Goal: Book appointment/travel/reservation

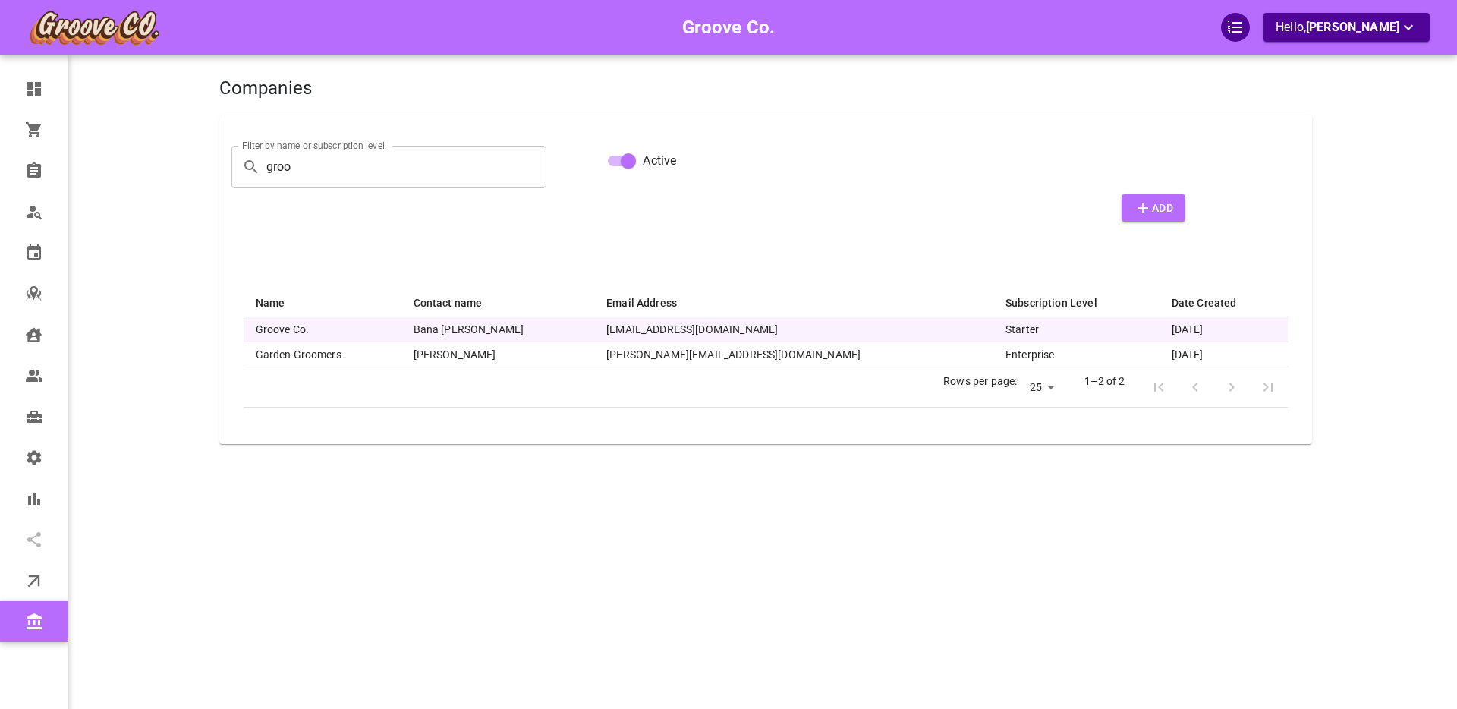
select select "25"
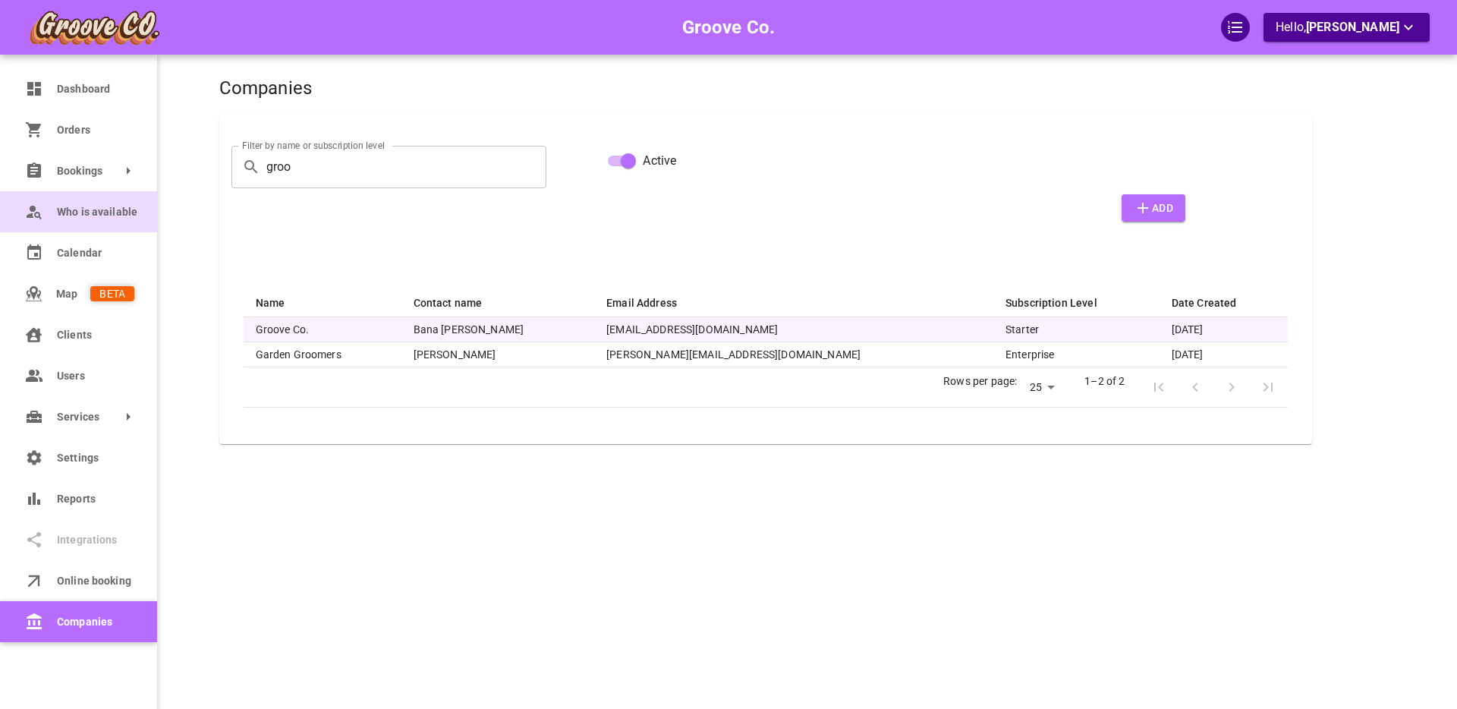
click at [63, 207] on span "Who is available" at bounding box center [95, 212] width 77 height 16
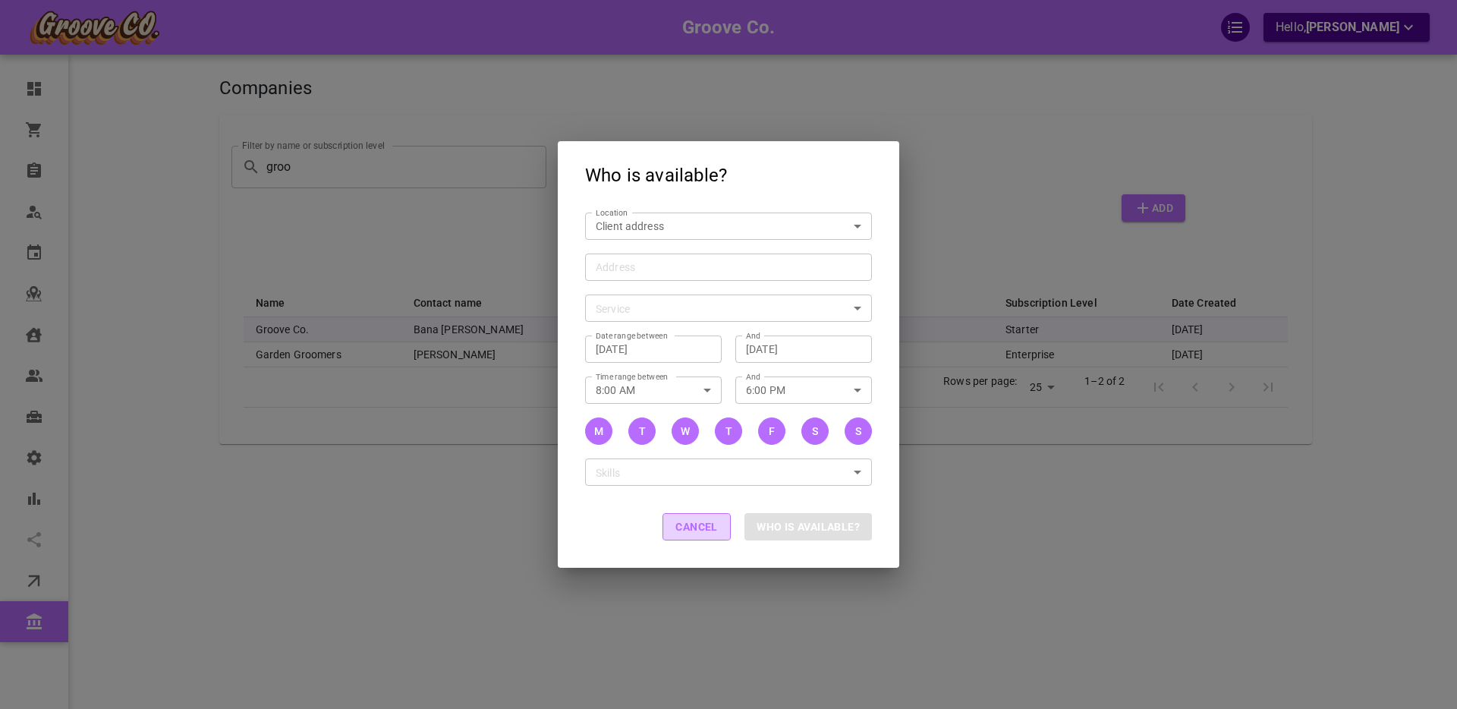
click at [681, 530] on button "Cancel" at bounding box center [696, 526] width 68 height 27
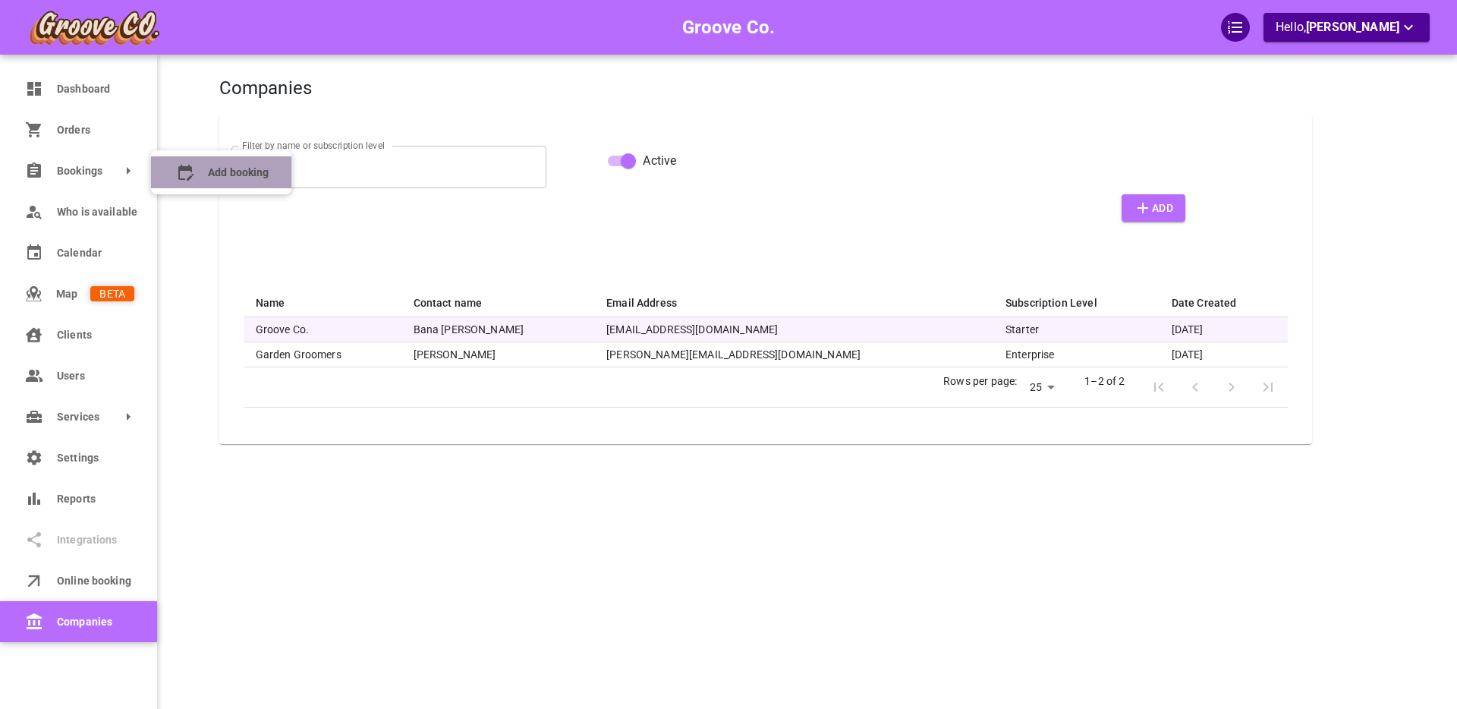
click at [187, 178] on icon at bounding box center [185, 173] width 15 height 16
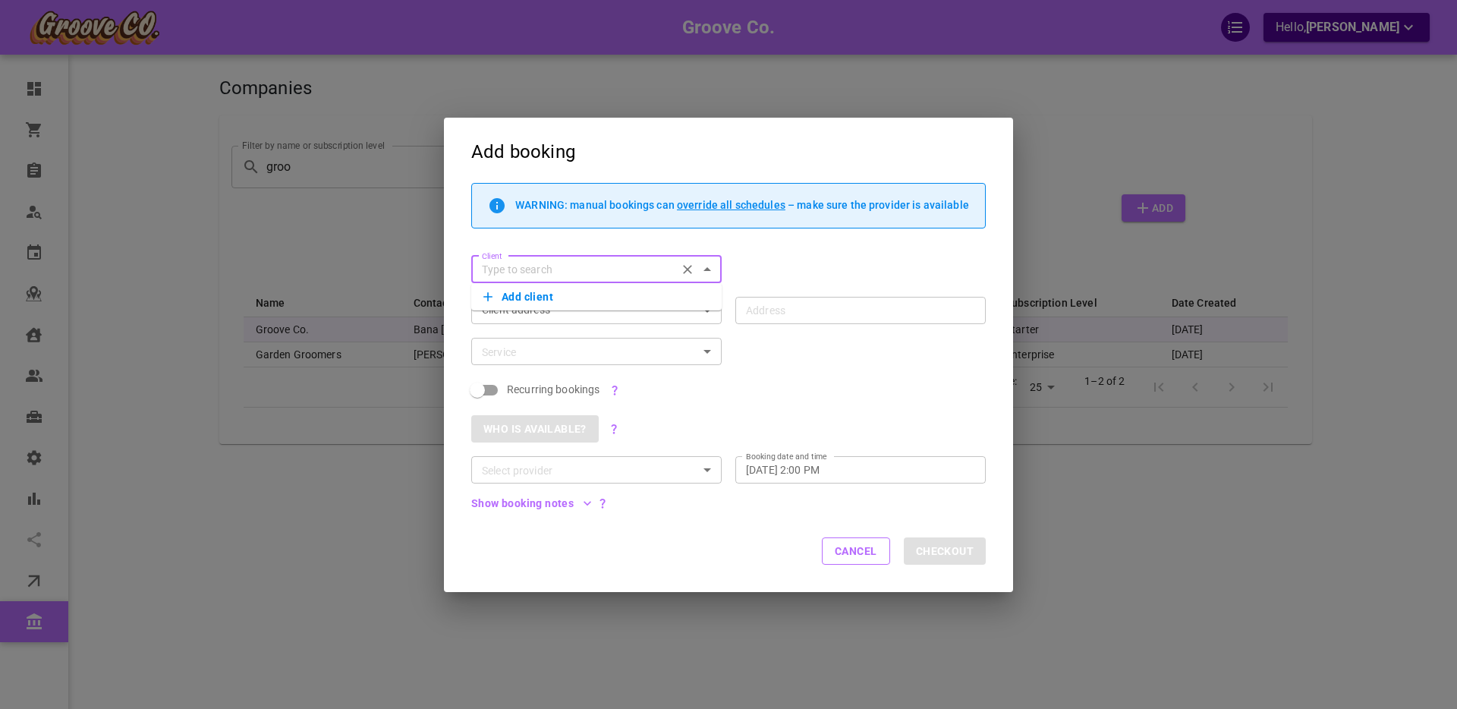
click at [533, 328] on div "Service Service" at bounding box center [590, 344] width 264 height 41
click at [530, 308] on body "Groove Co. Hello, [PERSON_NAME] Dashboard Orders Bookings Who is available Cale…" at bounding box center [728, 401] width 1457 height 802
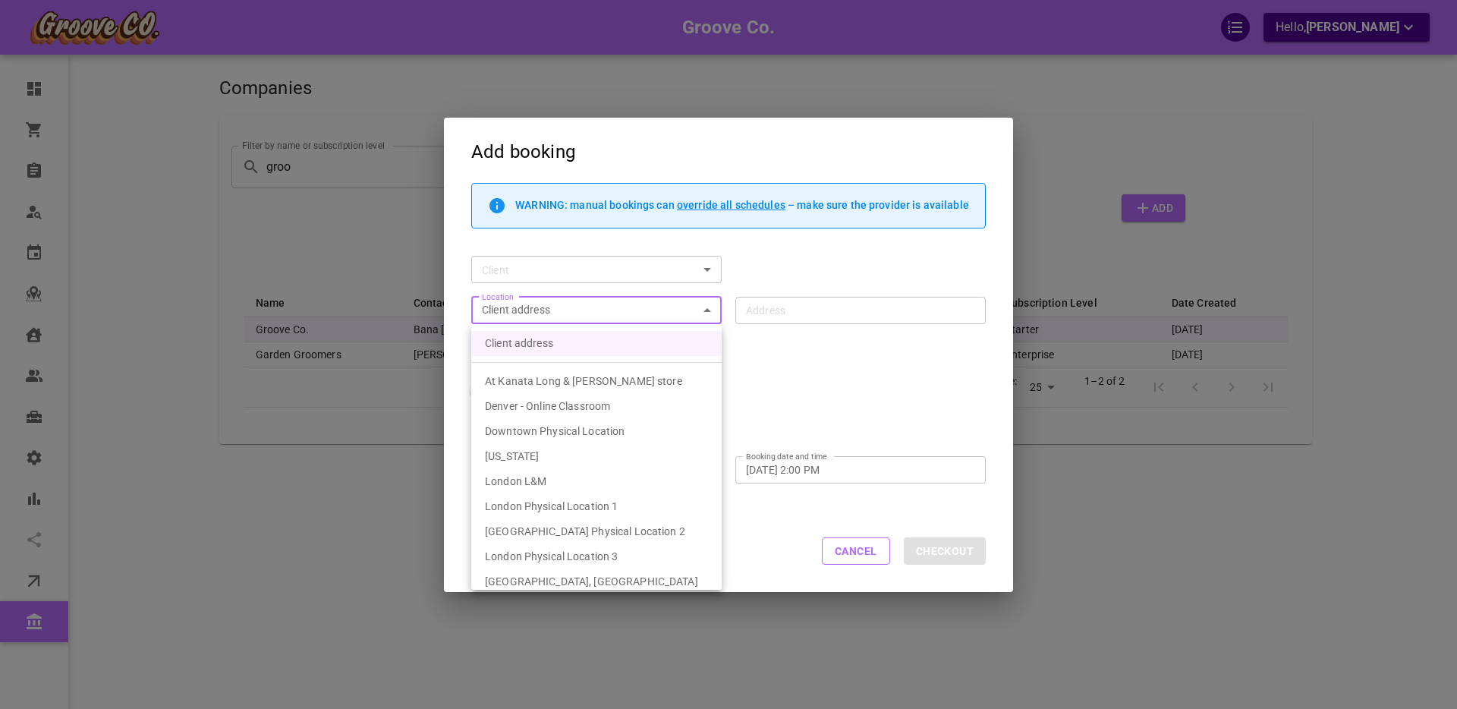
click at [566, 502] on span "London Physical Location 1" at bounding box center [551, 506] width 133 height 12
type input "cc12860a-209a-423a-a399-f292126e622a"
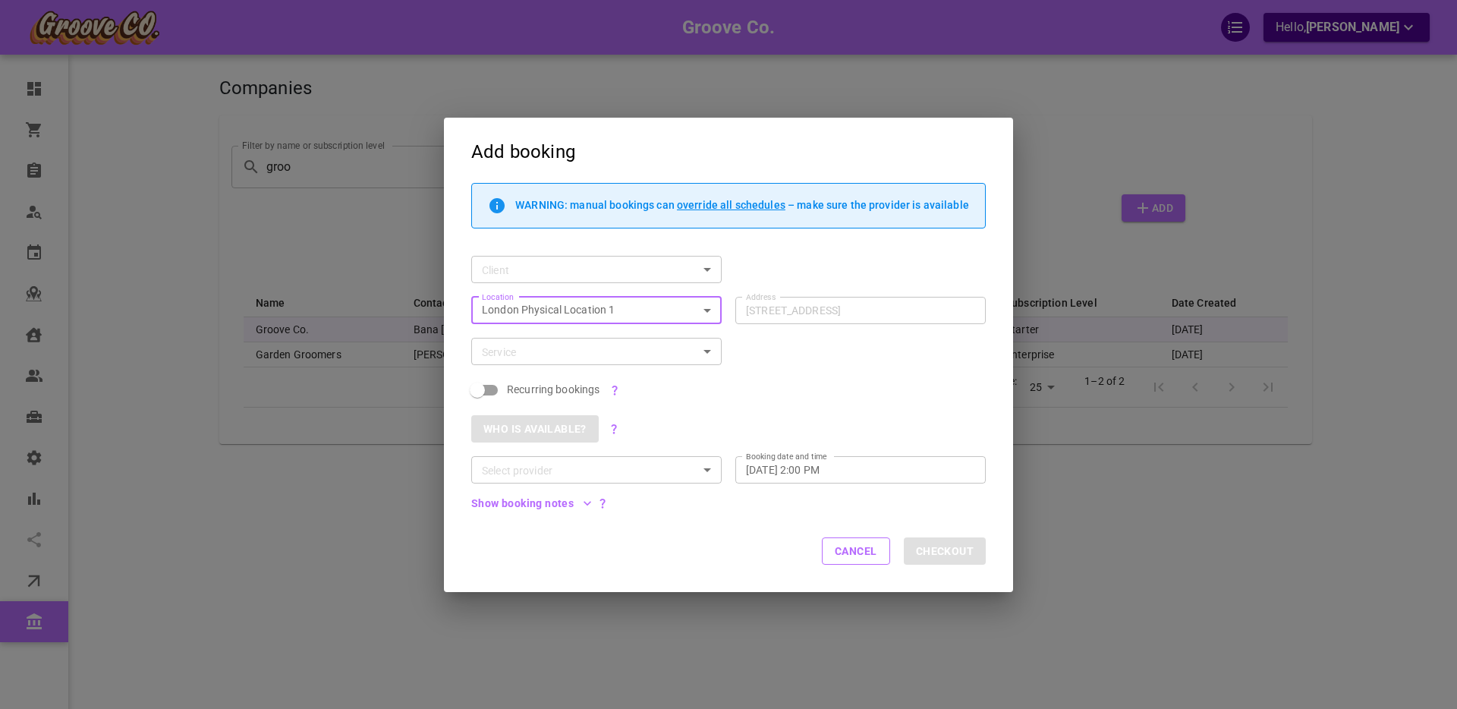
click at [542, 351] on input "Service" at bounding box center [584, 351] width 216 height 19
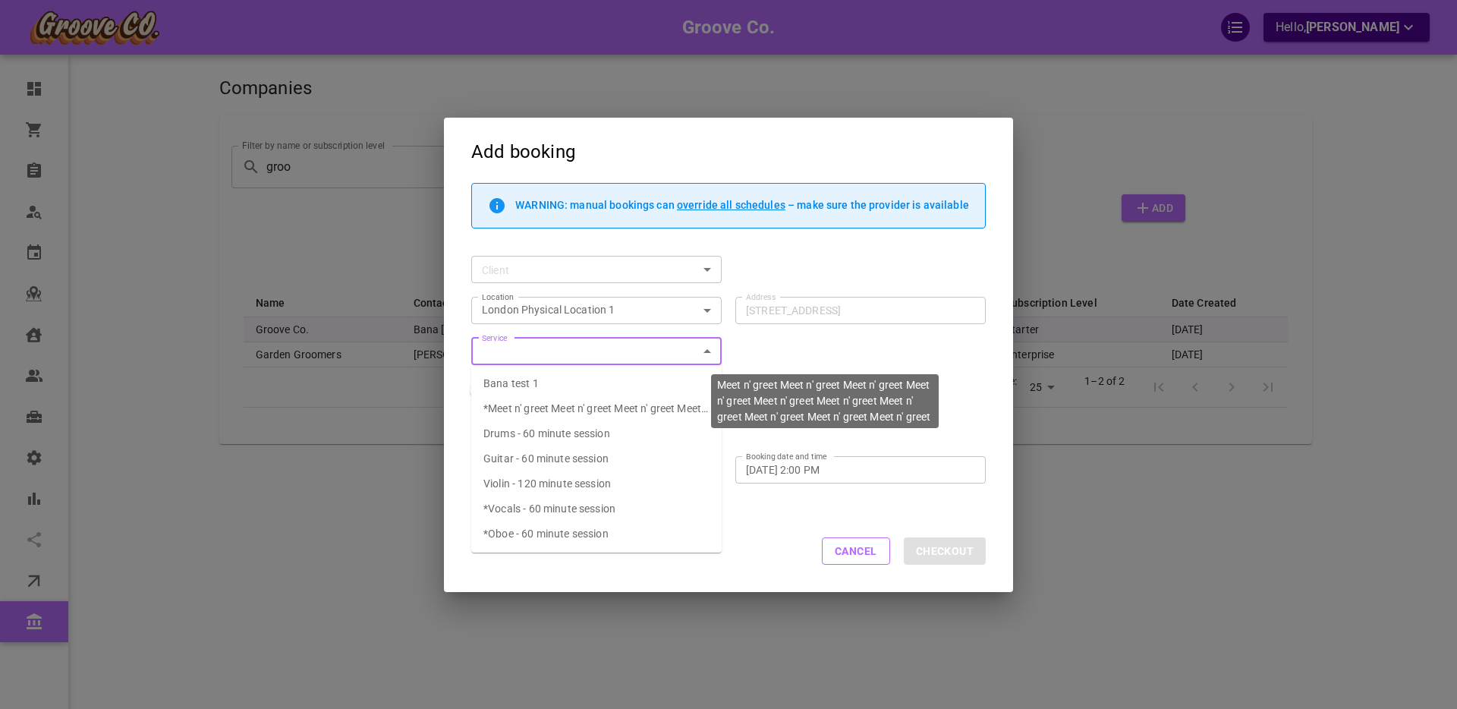
click at [527, 408] on span "*Meet n' greet Meet n' greet Meet n' greet Meet n' greet Meet n' greet Meet n' …" at bounding box center [595, 424] width 225 height 44
type input "Meet n' greet Meet n' greet Meet n' greet Meet n' greet Meet n' greet Meet n' g…"
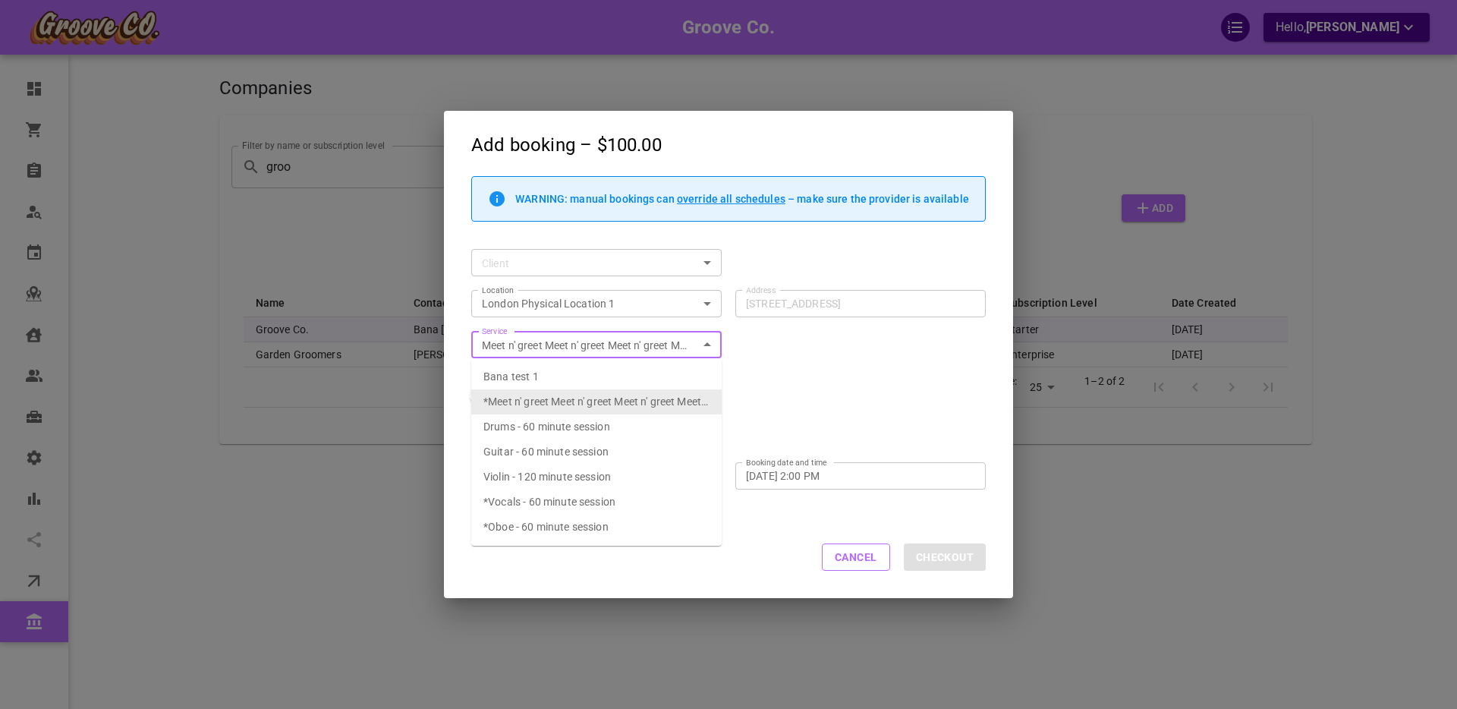
click at [524, 345] on input "Meet n' greet Meet n' greet Meet n' greet Meet n' greet Meet n' greet Meet n' g…" at bounding box center [584, 344] width 216 height 19
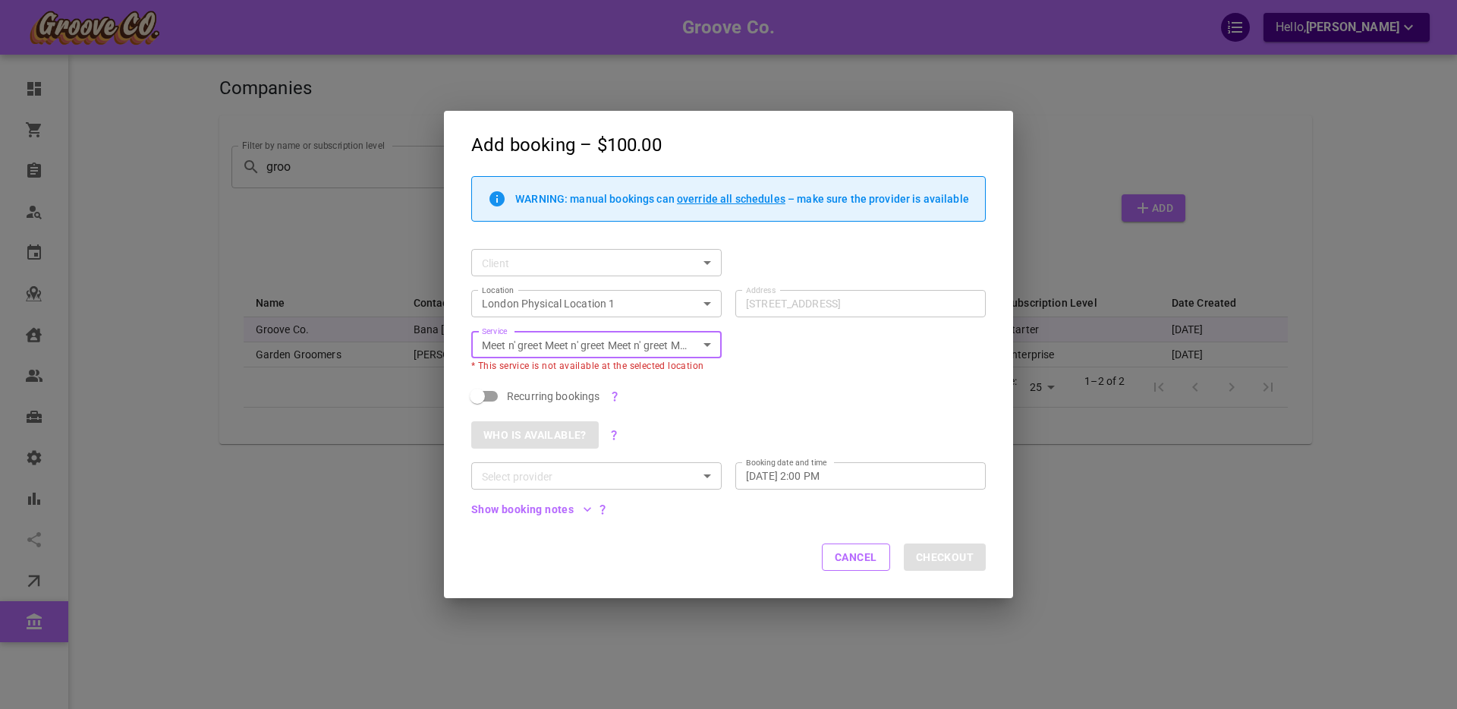
click at [694, 347] on div "Meet n' greet Meet n' greet Meet n' greet Meet n' greet Meet n' greet Meet n' g…" at bounding box center [596, 344] width 250 height 27
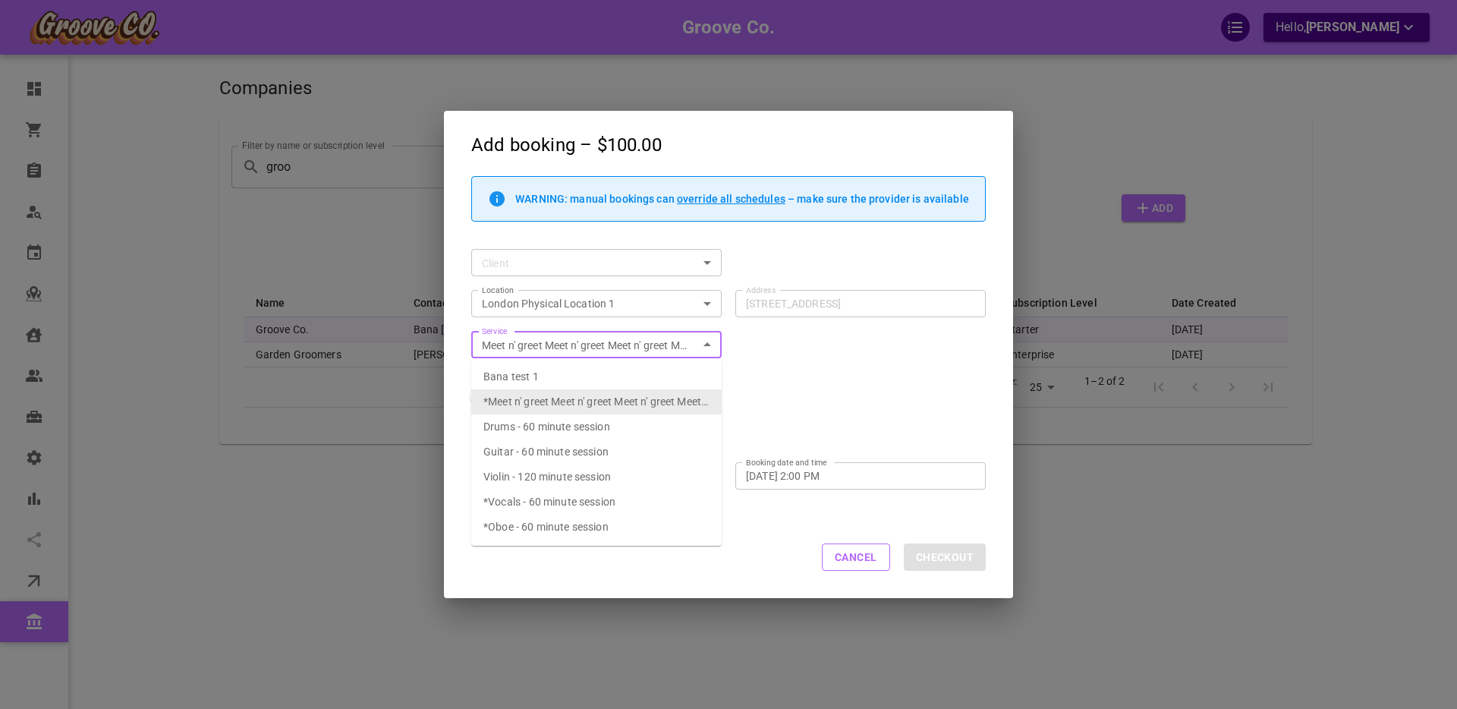
click at [782, 365] on p "* This service is not available at the selected location" at bounding box center [728, 365] width 514 height 11
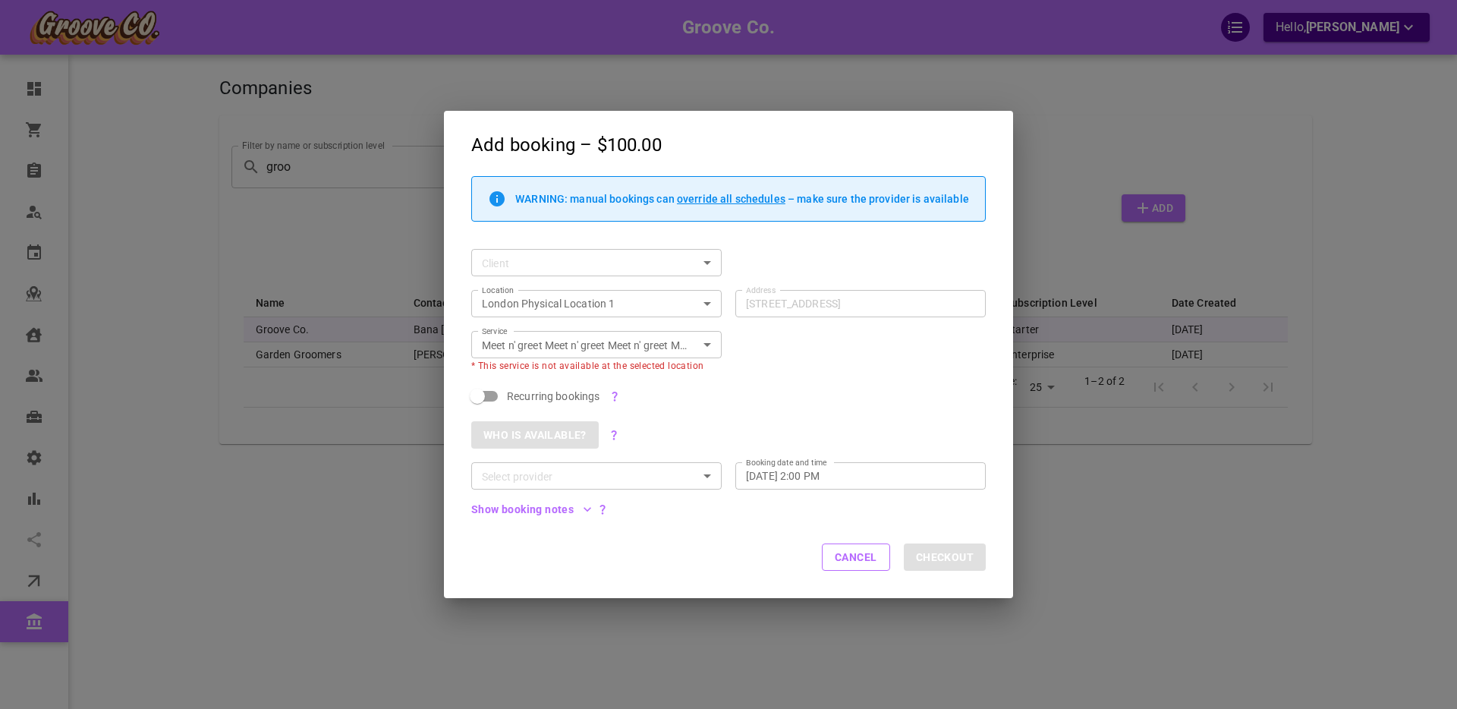
click at [850, 557] on button "Cancel" at bounding box center [856, 556] width 68 height 27
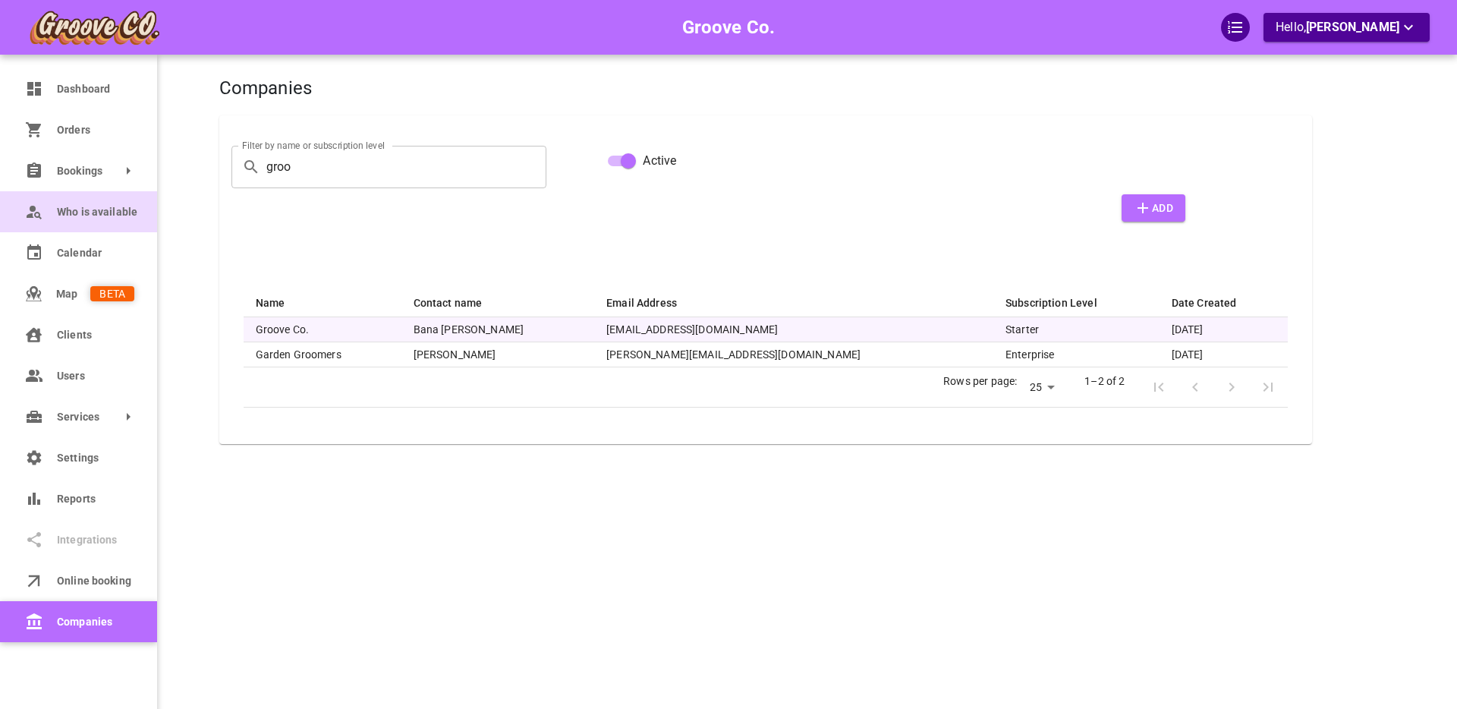
click at [109, 212] on span "Who is available" at bounding box center [95, 212] width 77 height 16
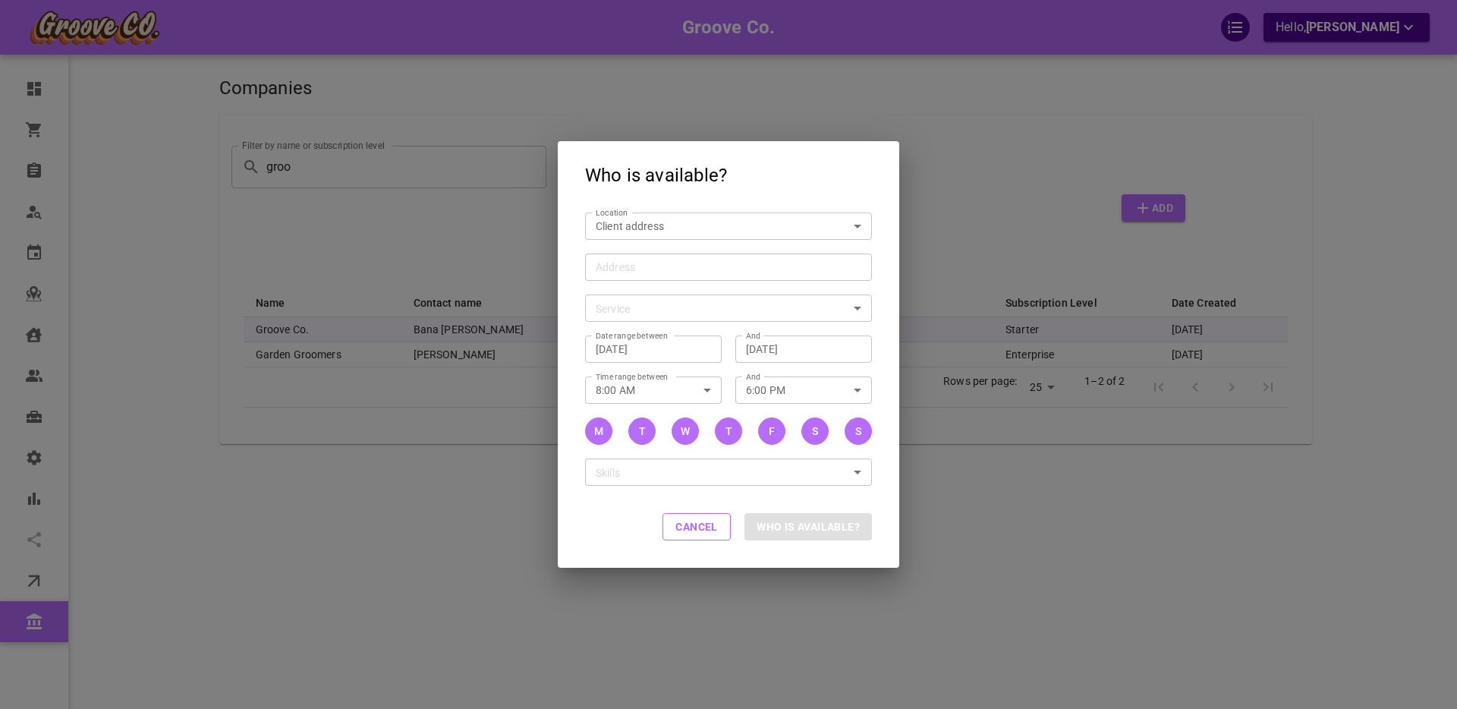
click at [689, 266] on input "Address Address" at bounding box center [720, 266] width 263 height 19
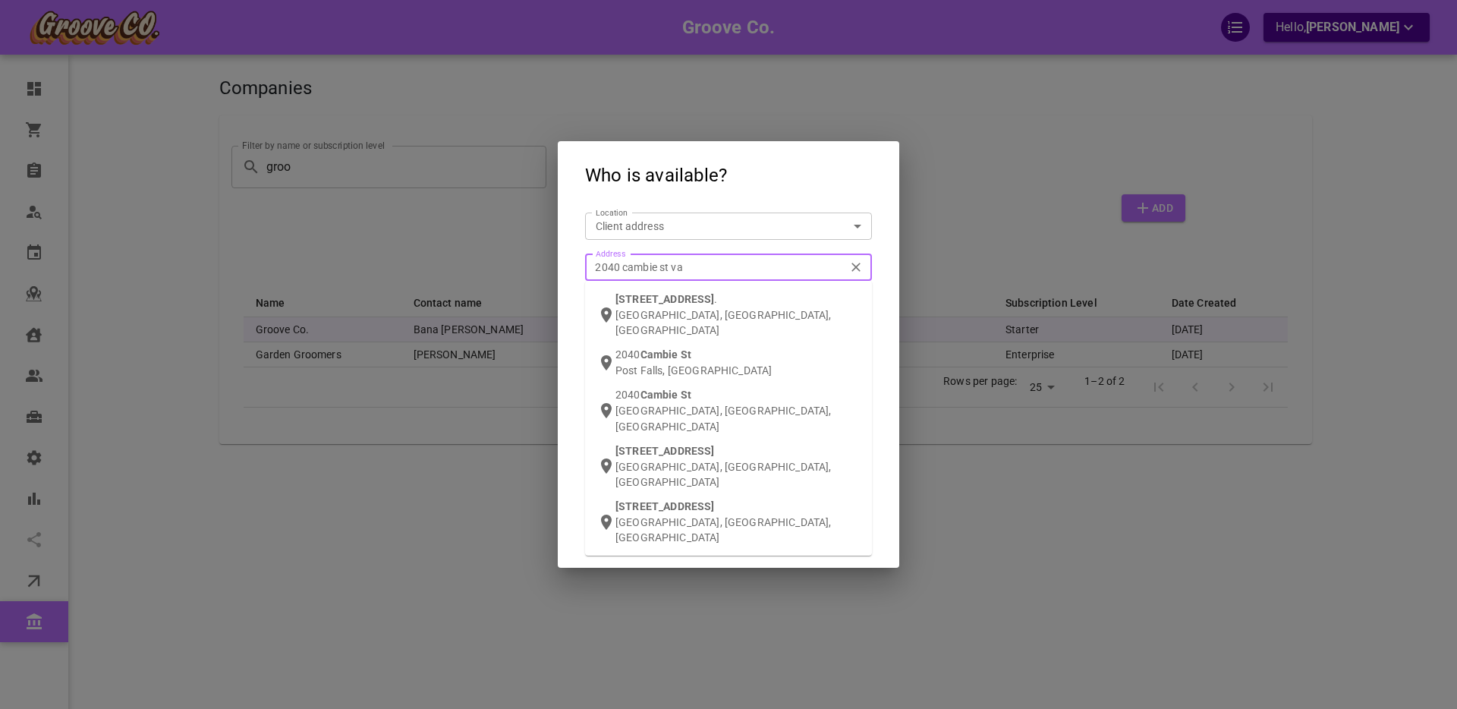
type input "2040 cambie st van"
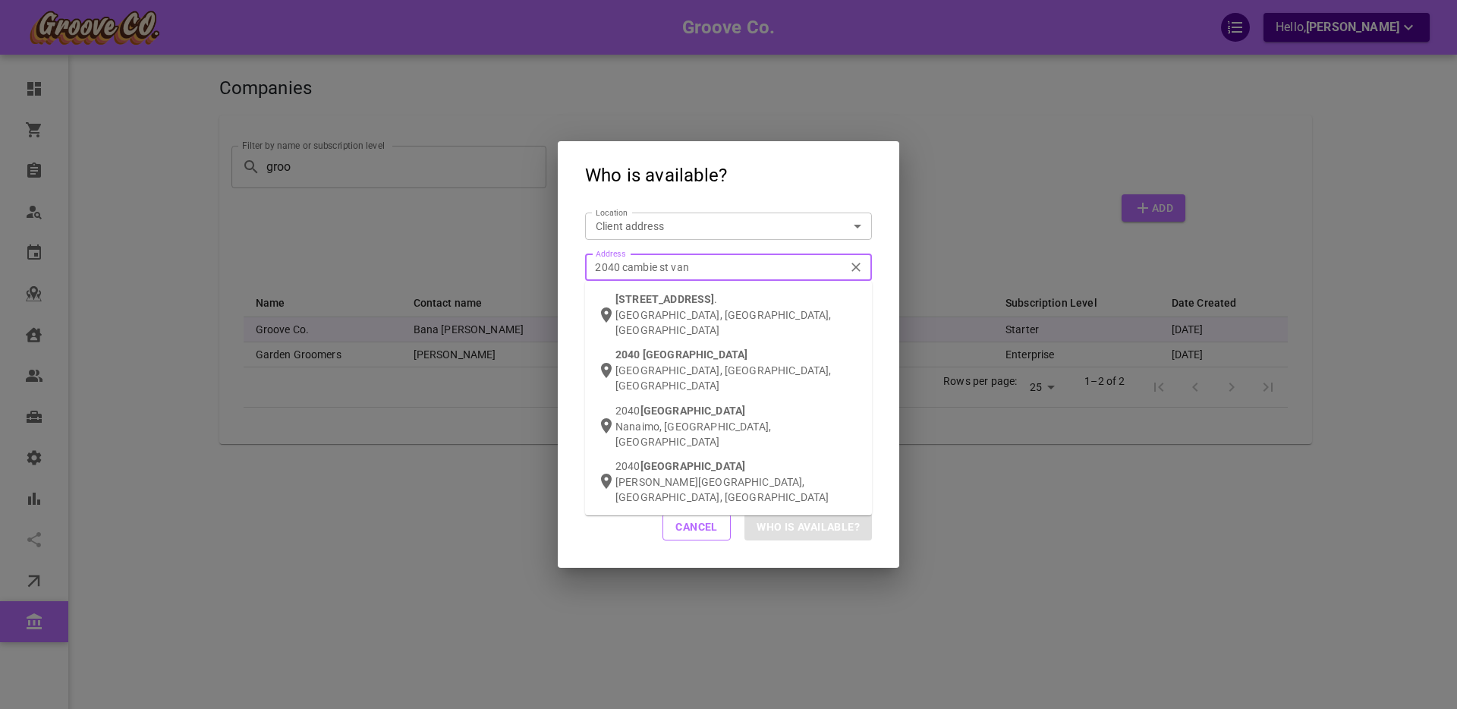
click at [687, 300] on span "[STREET_ADDRESS]" at bounding box center [664, 299] width 99 height 12
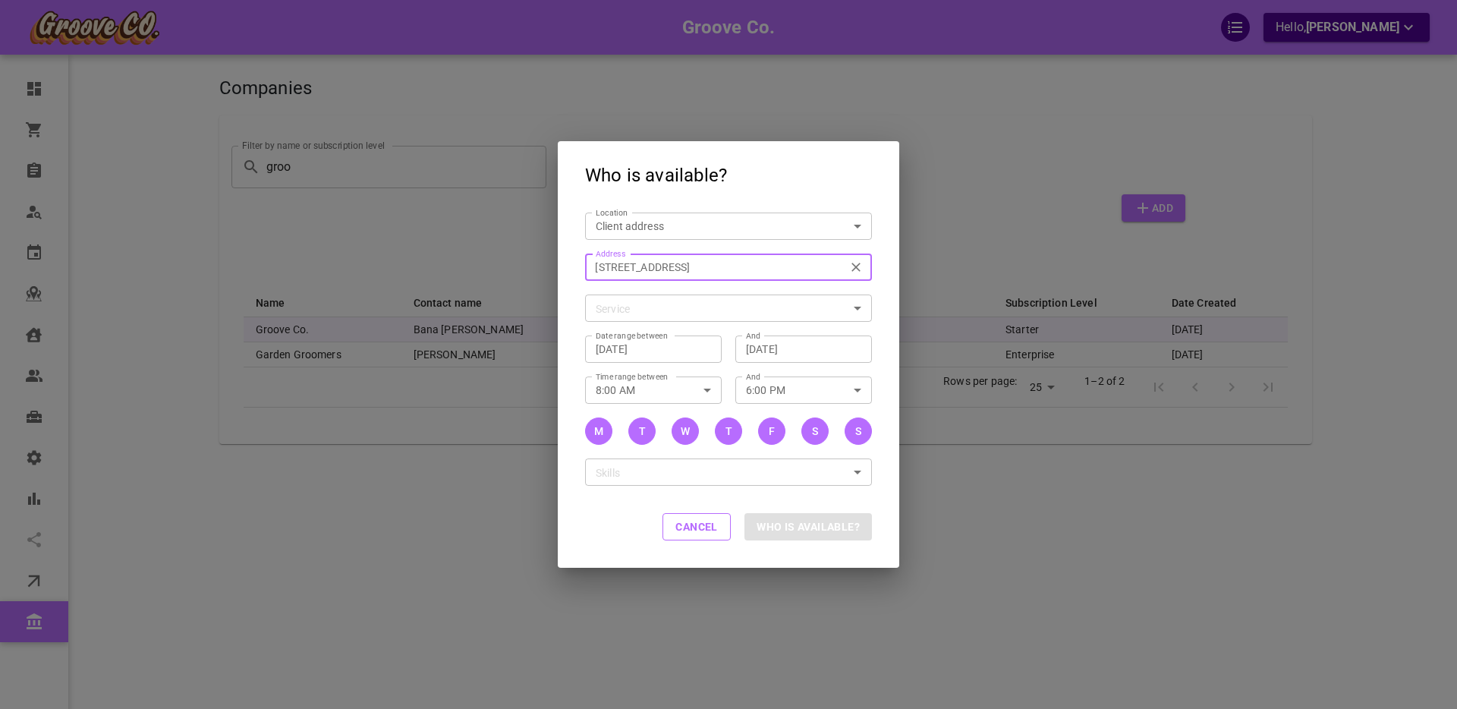
type input "[STREET_ADDRESS]"
click at [635, 306] on body "Groove Co. Hello, [PERSON_NAME] Dashboard Orders Bookings Who is available Cale…" at bounding box center [728, 401] width 1457 height 802
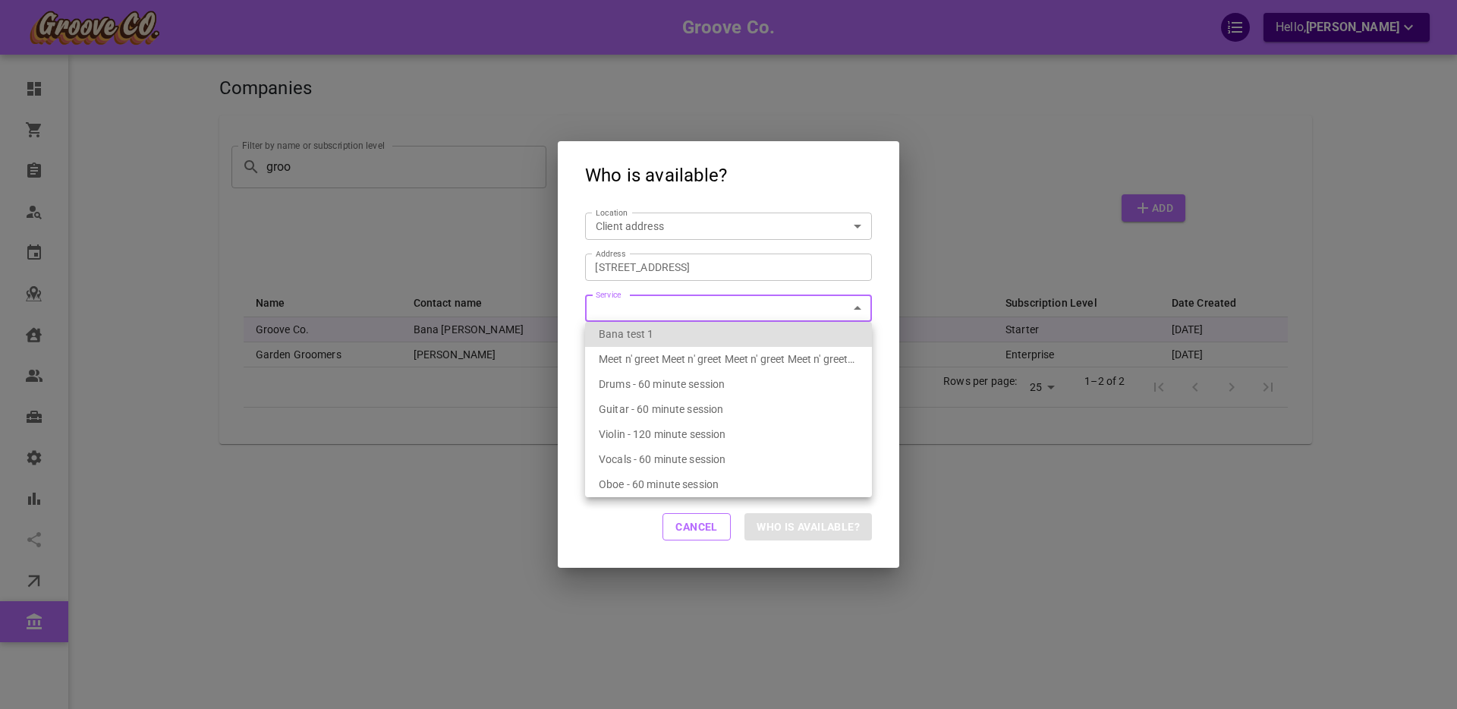
click at [643, 379] on span "Drums - 60 minute session" at bounding box center [662, 384] width 126 height 12
type input "7f283d96-84a8-4f83-83f8-52bfe7559fc3"
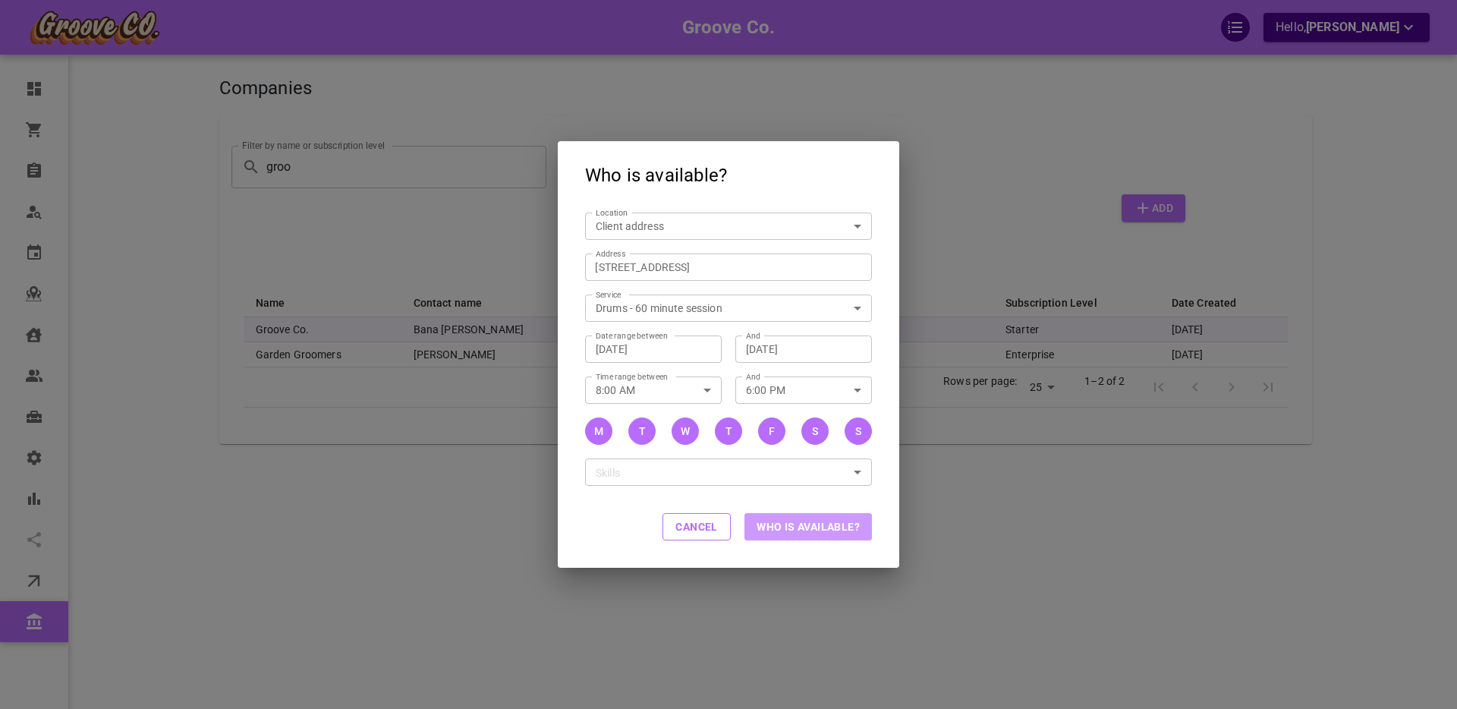
click at [804, 529] on button "Who is available?" at bounding box center [807, 526] width 127 height 27
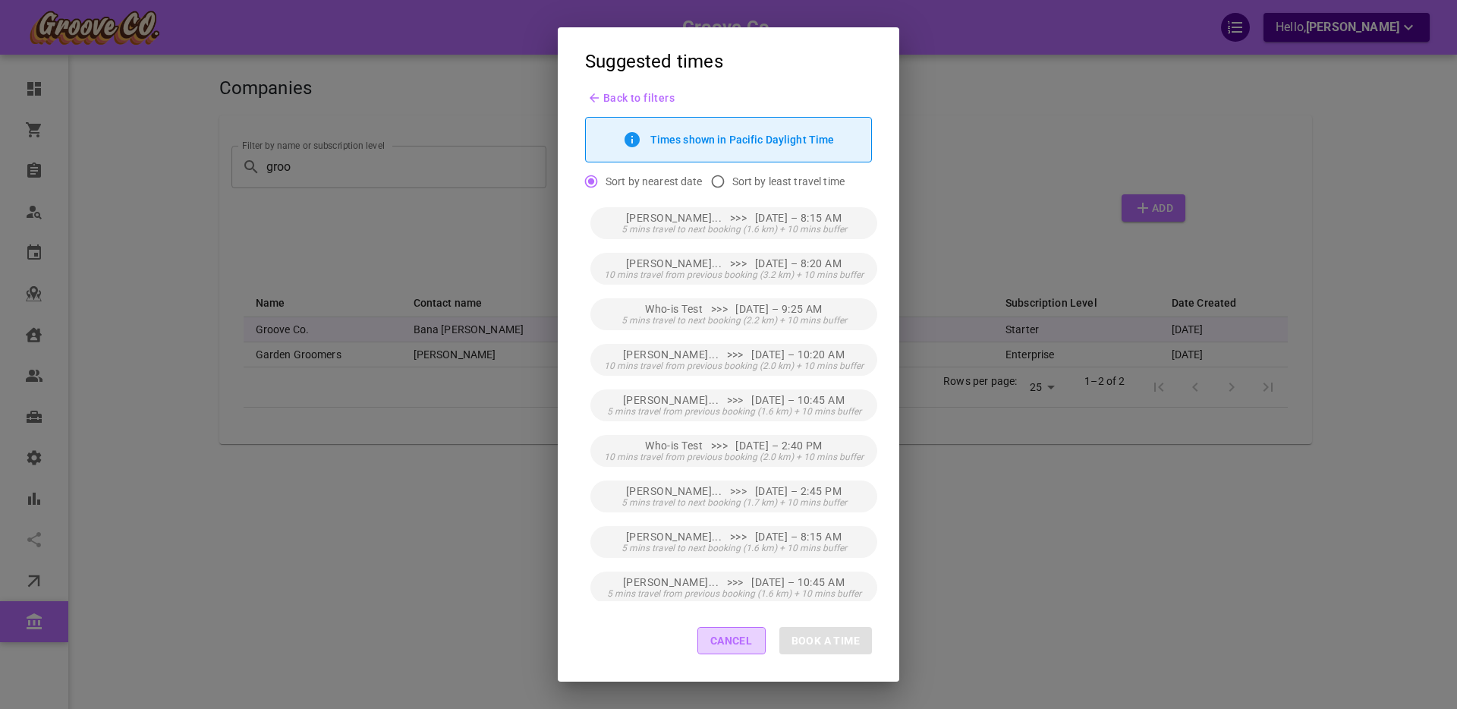
click at [726, 640] on button "Cancel" at bounding box center [731, 640] width 68 height 27
